Goal: Task Accomplishment & Management: Complete application form

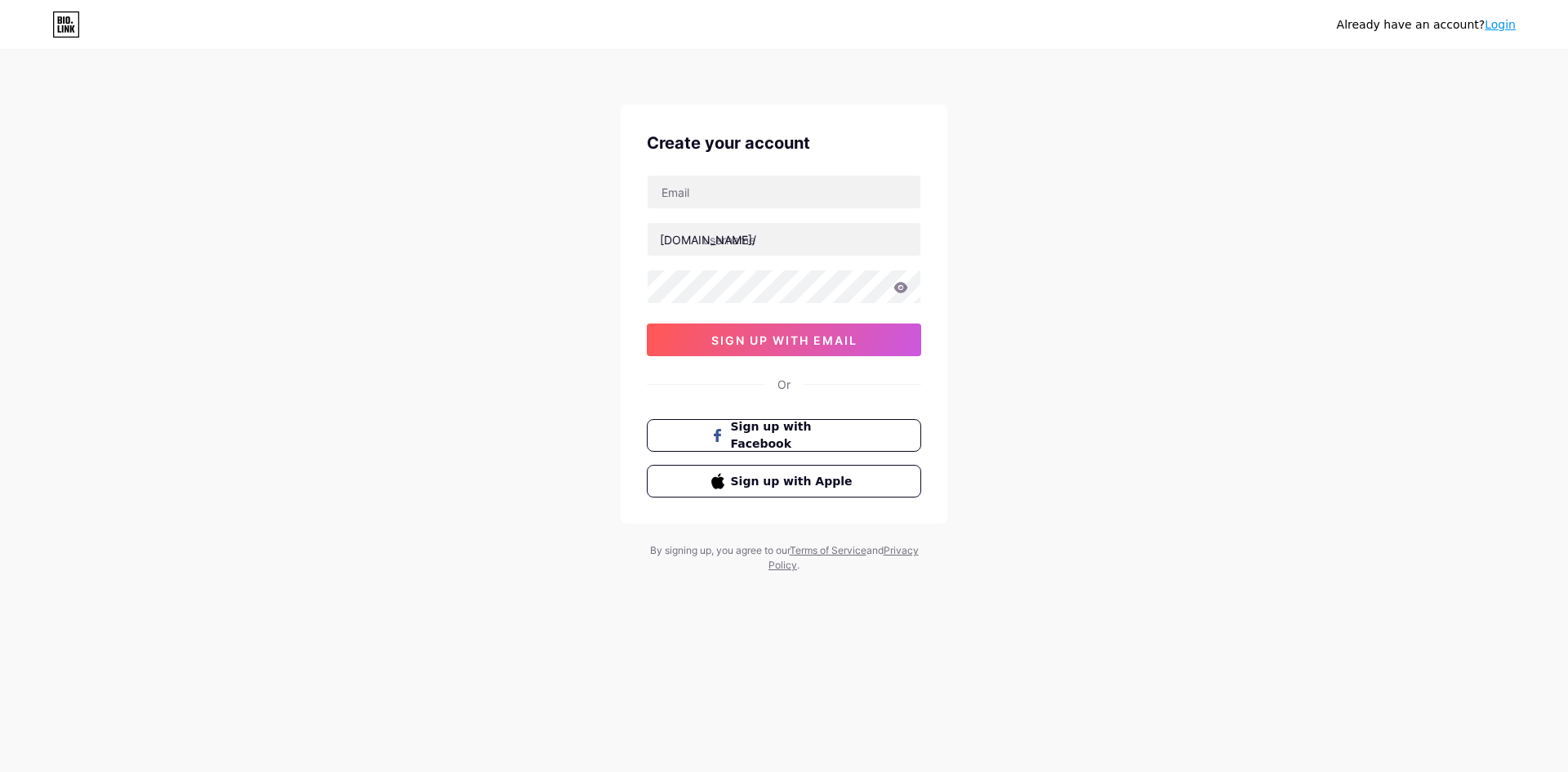
type input "[EMAIL_ADDRESS][DOMAIN_NAME]"
type input "rindaplayv1"
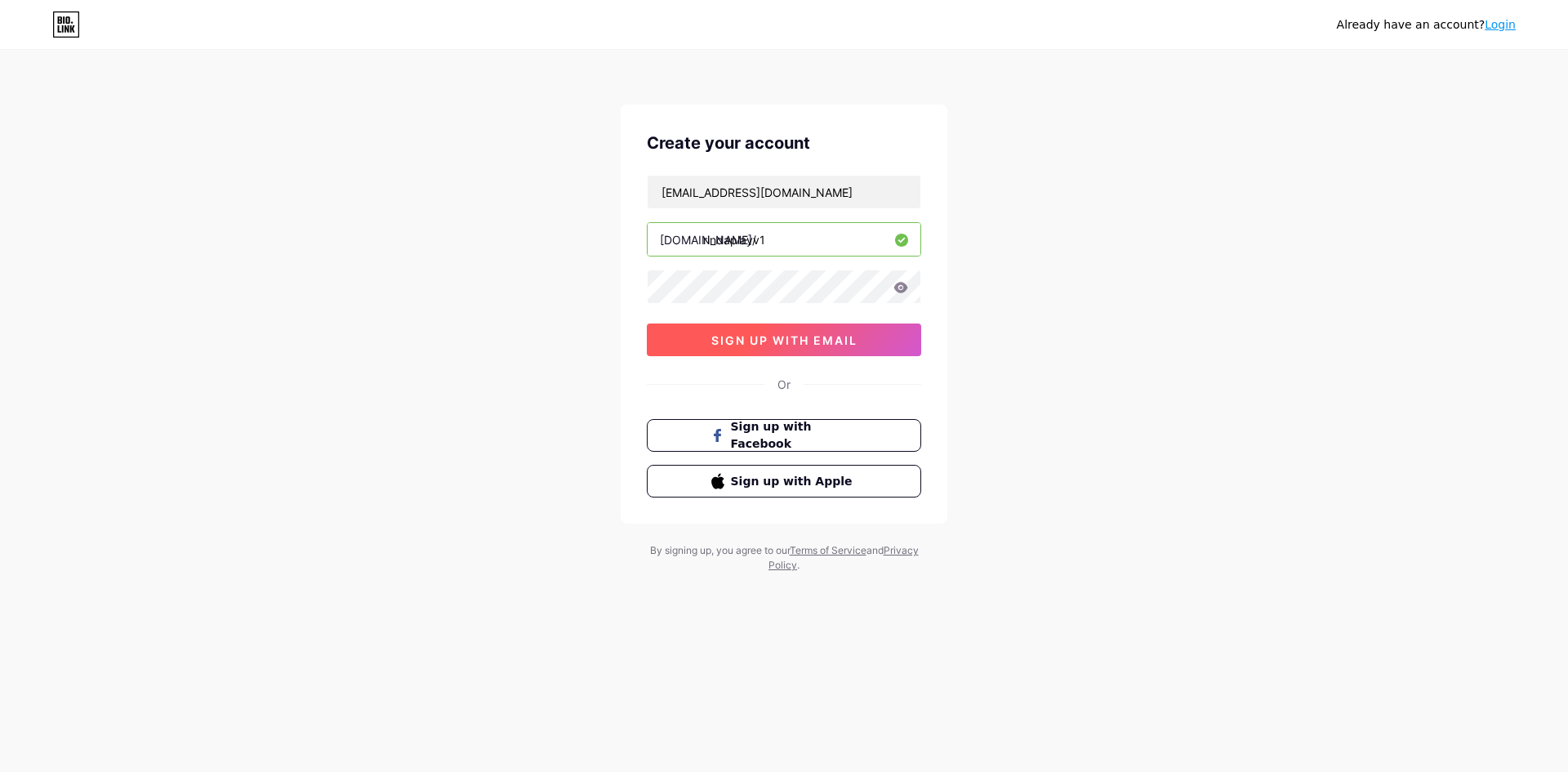
click at [693, 333] on button "sign up with email" at bounding box center [783, 339] width 274 height 32
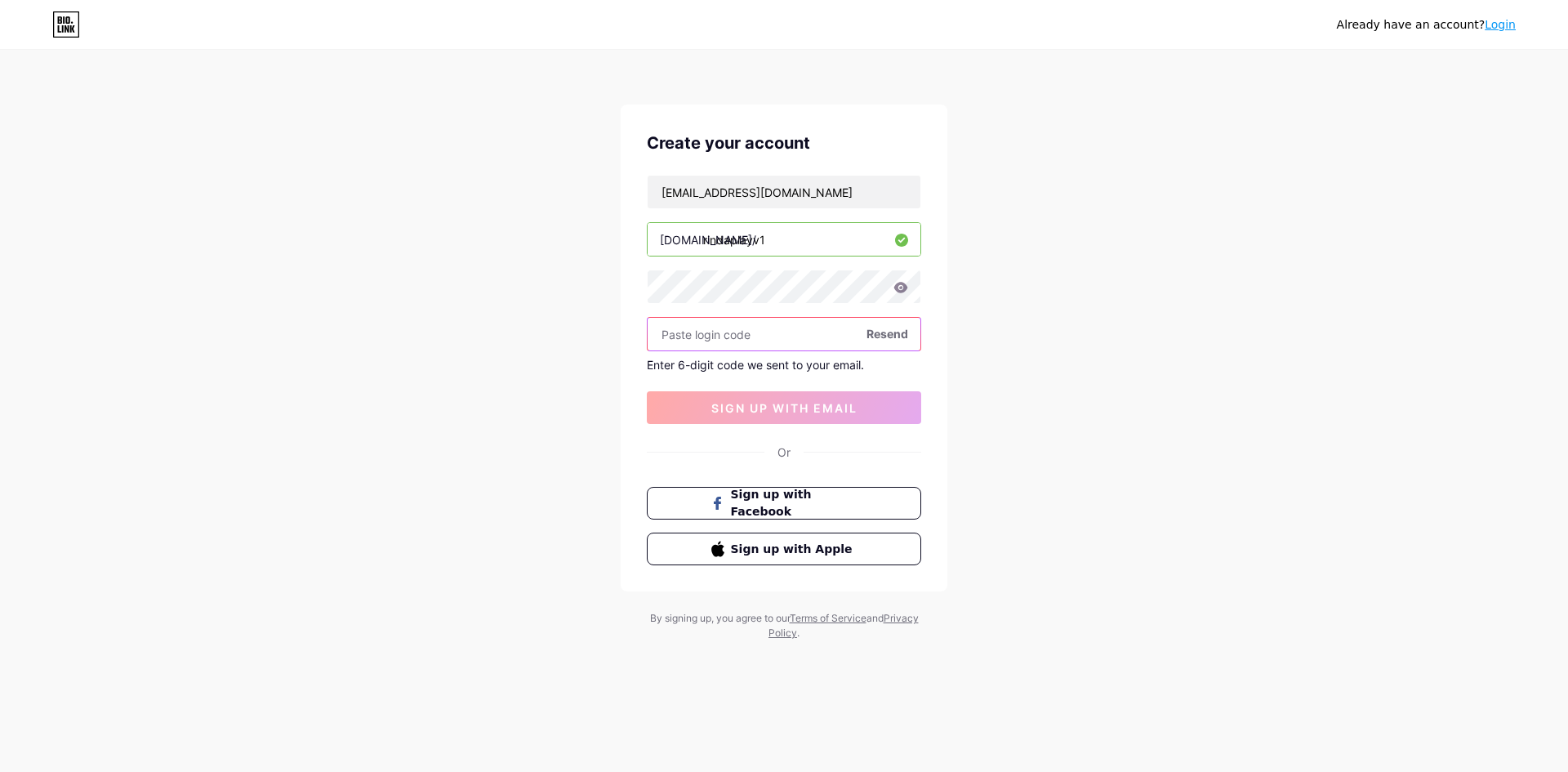
paste input "348562"
type input "348562"
click at [816, 421] on button "sign up with email" at bounding box center [783, 407] width 274 height 32
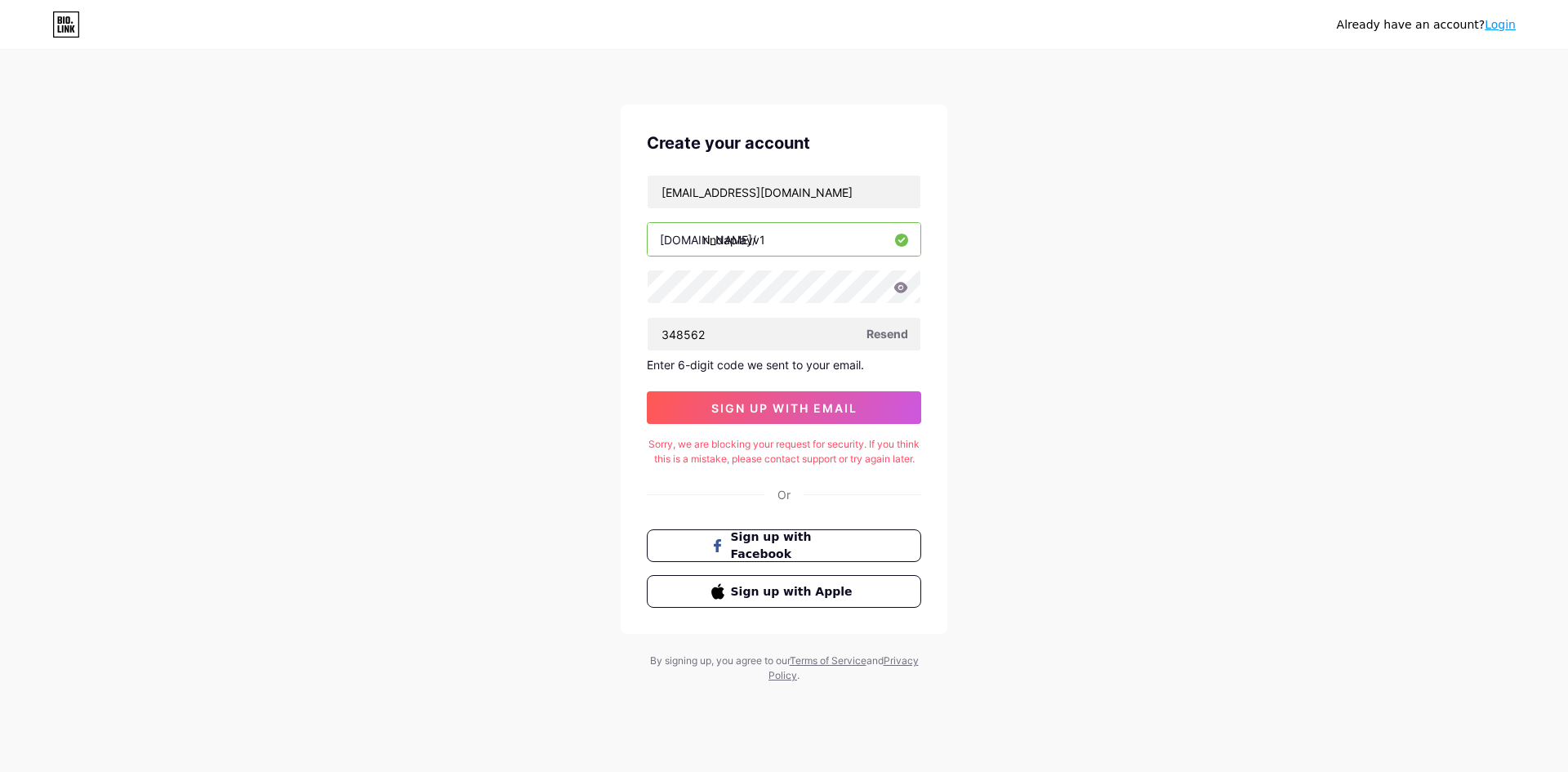
click at [901, 293] on icon at bounding box center [901, 287] width 14 height 11
click at [901, 287] on icon at bounding box center [901, 287] width 14 height 11
click at [822, 397] on button "sign up with email" at bounding box center [783, 407] width 274 height 32
click at [780, 397] on button "sign up with email" at bounding box center [783, 407] width 274 height 32
